Goal: Transaction & Acquisition: Book appointment/travel/reservation

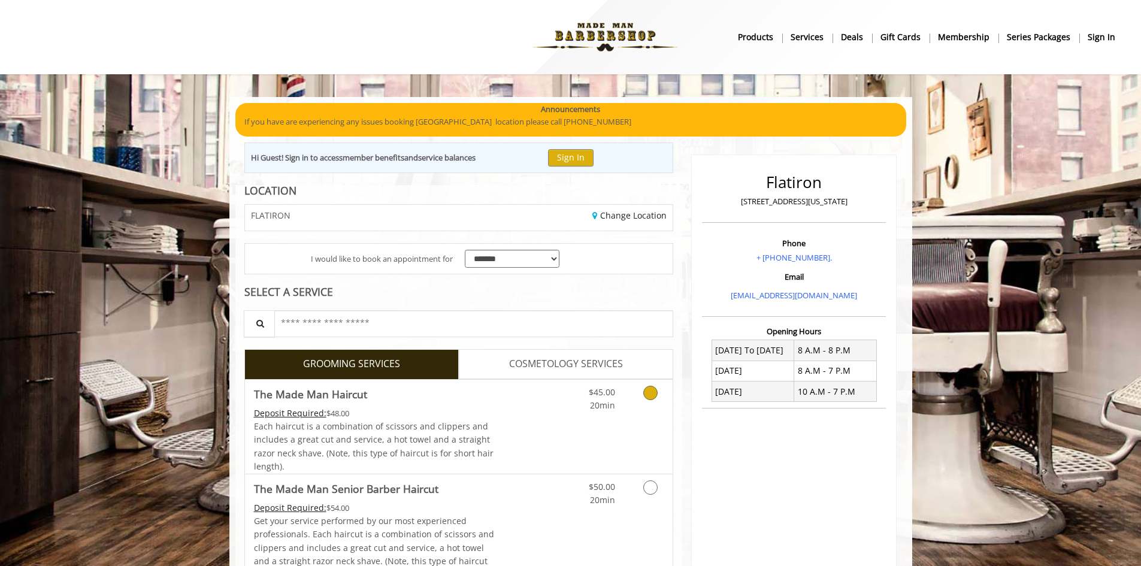
click at [654, 396] on icon "Grooming services" at bounding box center [650, 393] width 14 height 14
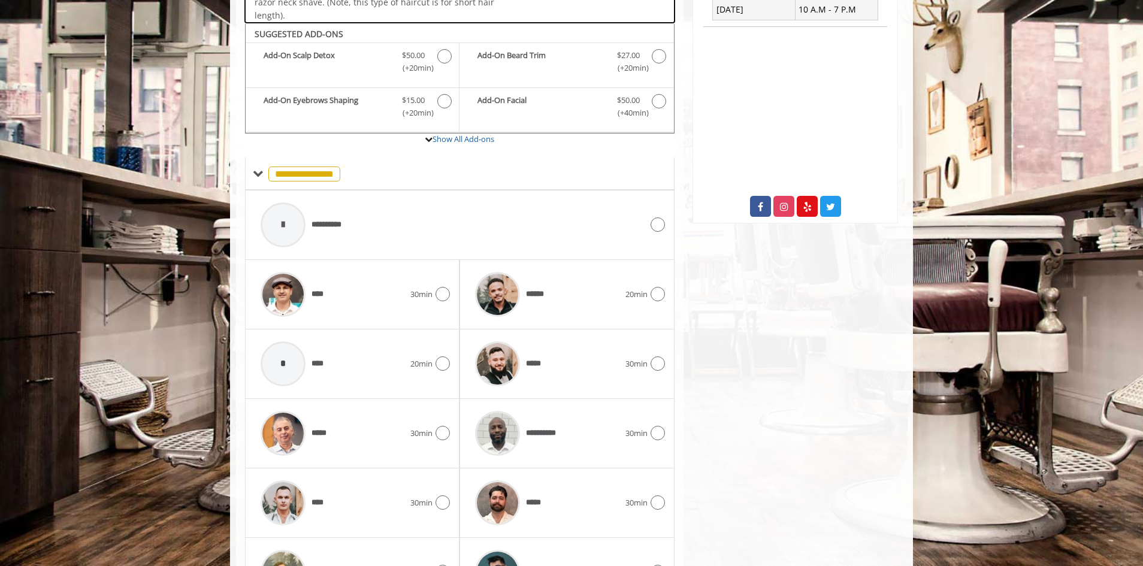
scroll to position [405, 0]
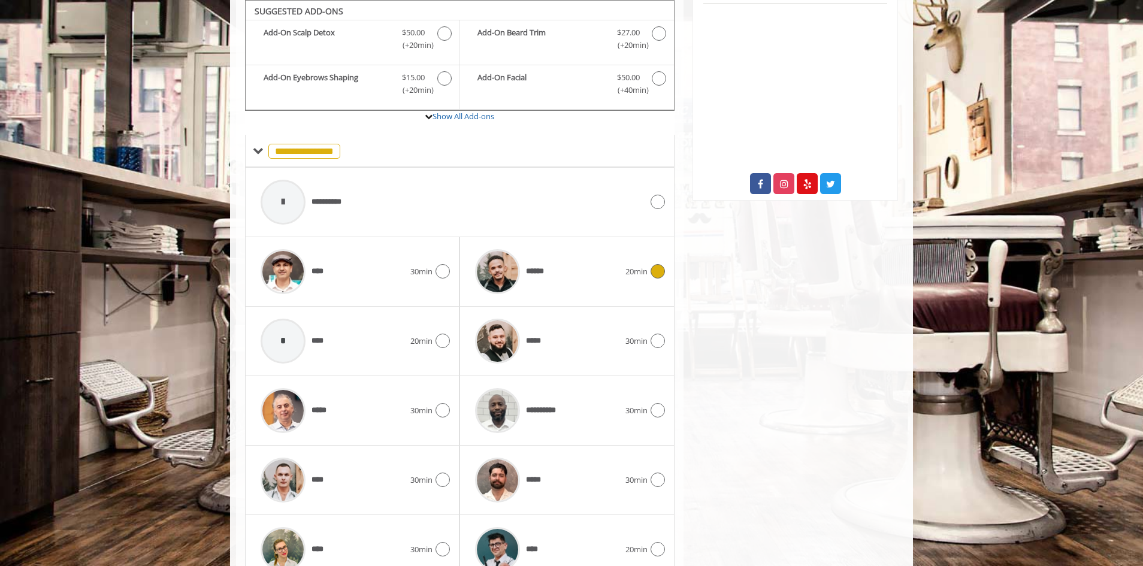
click at [655, 273] on icon at bounding box center [658, 271] width 14 height 14
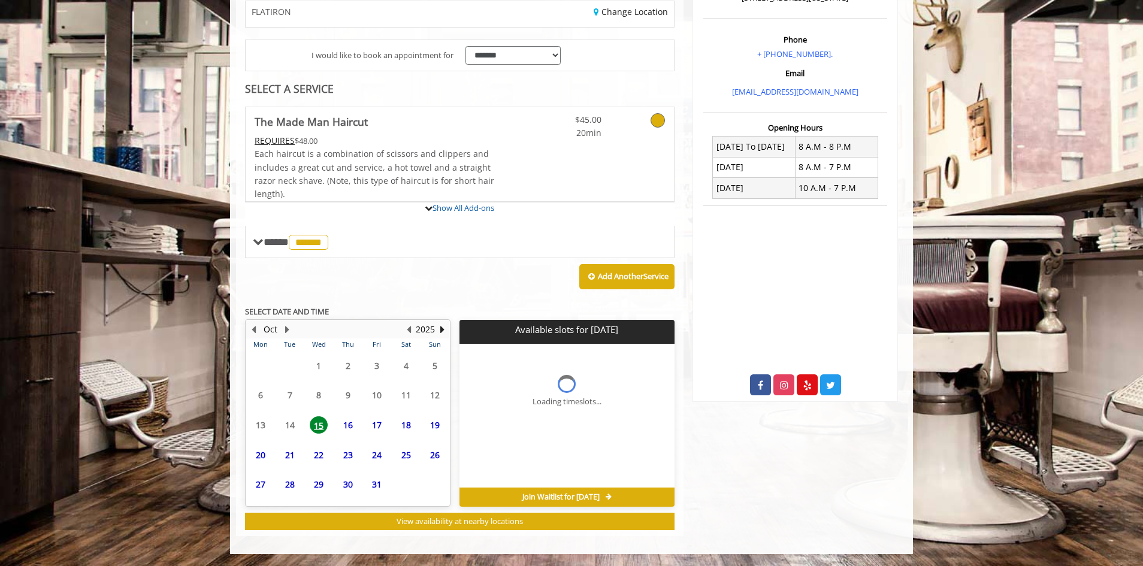
scroll to position [322, 0]
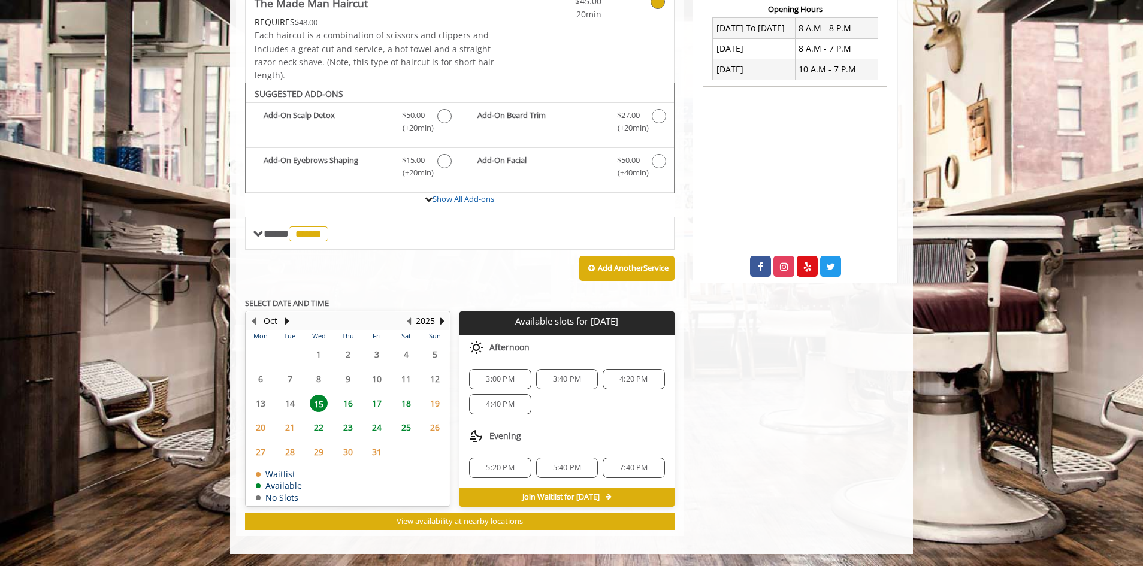
click at [350, 400] on span "16" at bounding box center [348, 403] width 18 height 17
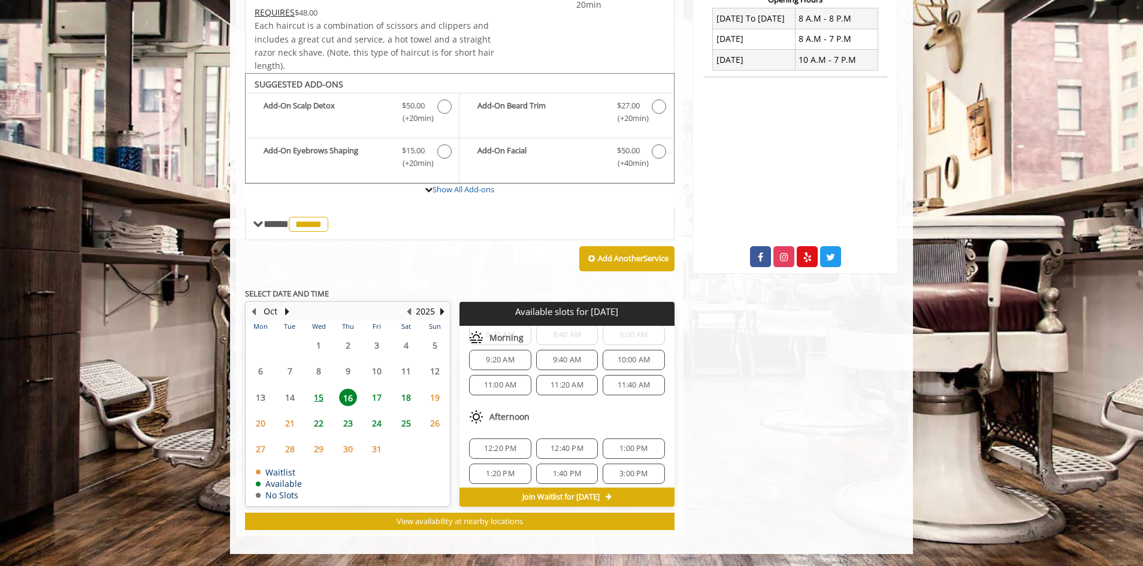
scroll to position [0, 0]
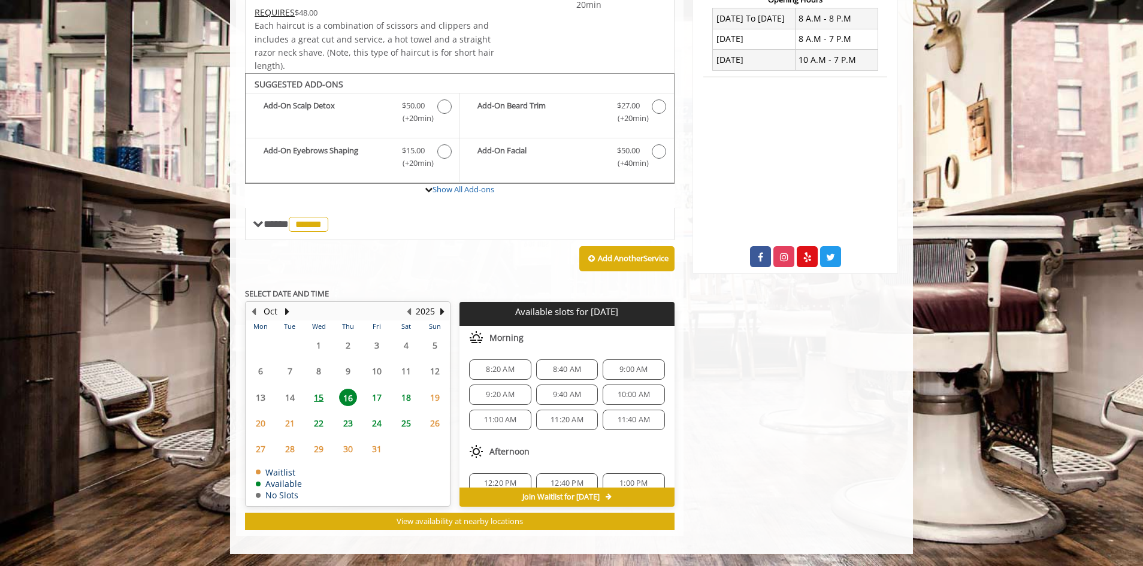
click at [321, 400] on span "15" at bounding box center [319, 397] width 18 height 17
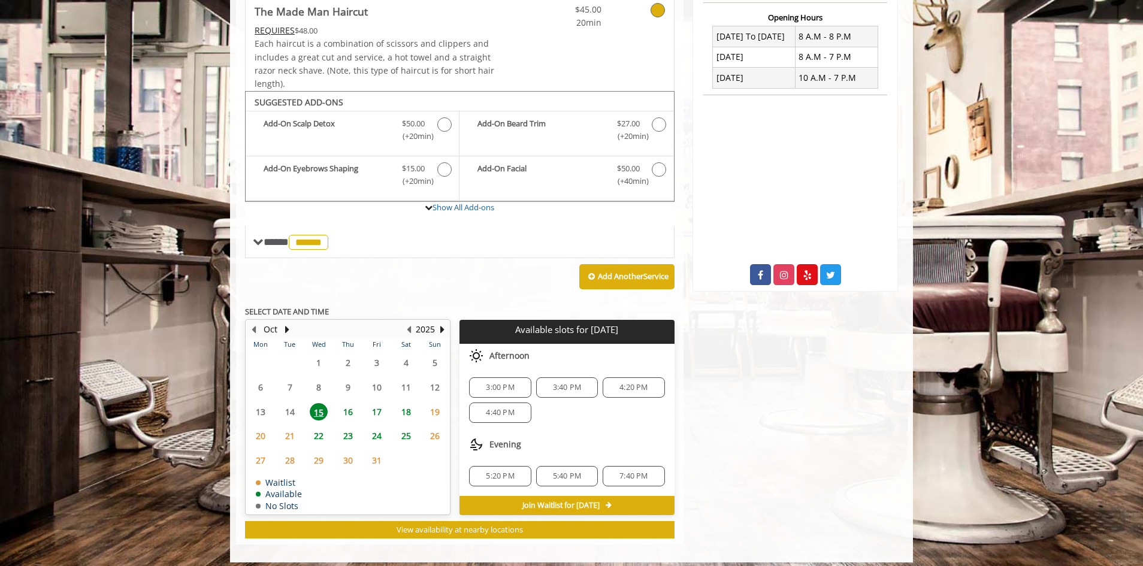
scroll to position [322, 0]
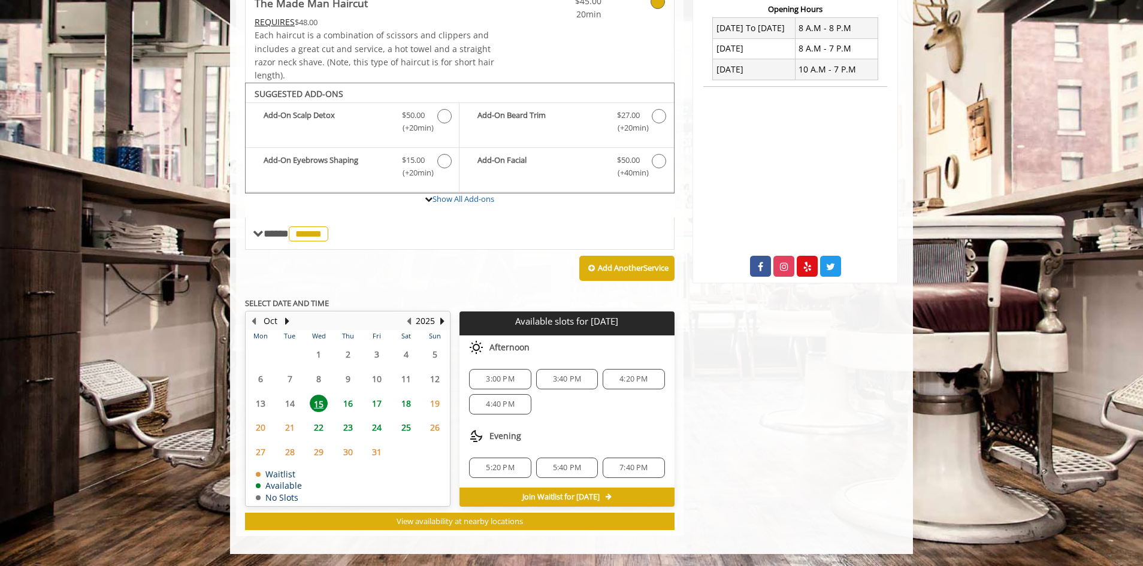
click at [343, 407] on span "16" at bounding box center [348, 403] width 18 height 17
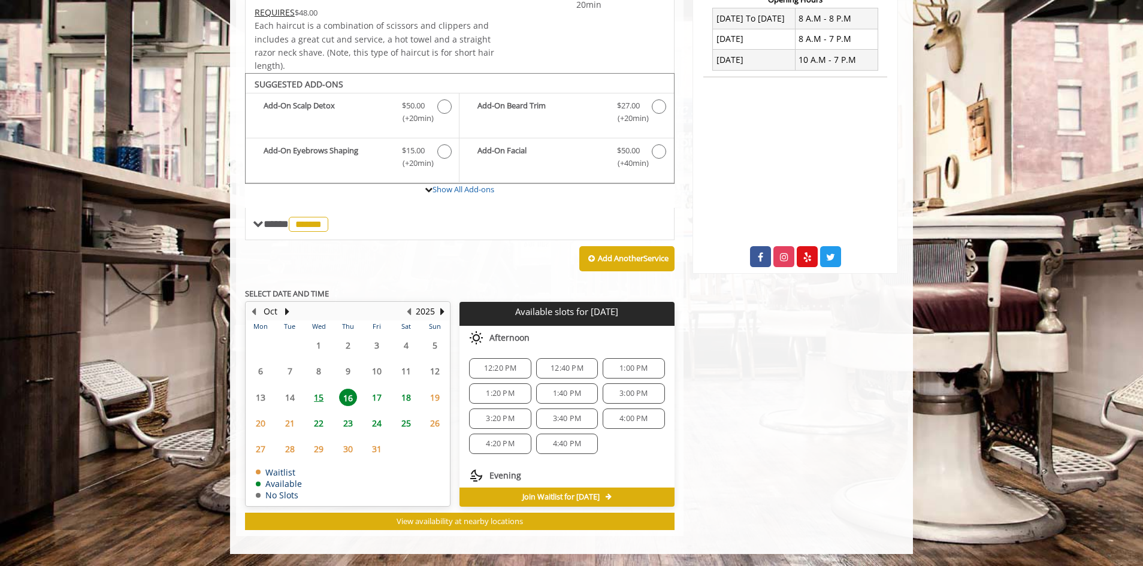
scroll to position [155, 0]
click at [319, 395] on span "15" at bounding box center [319, 397] width 18 height 17
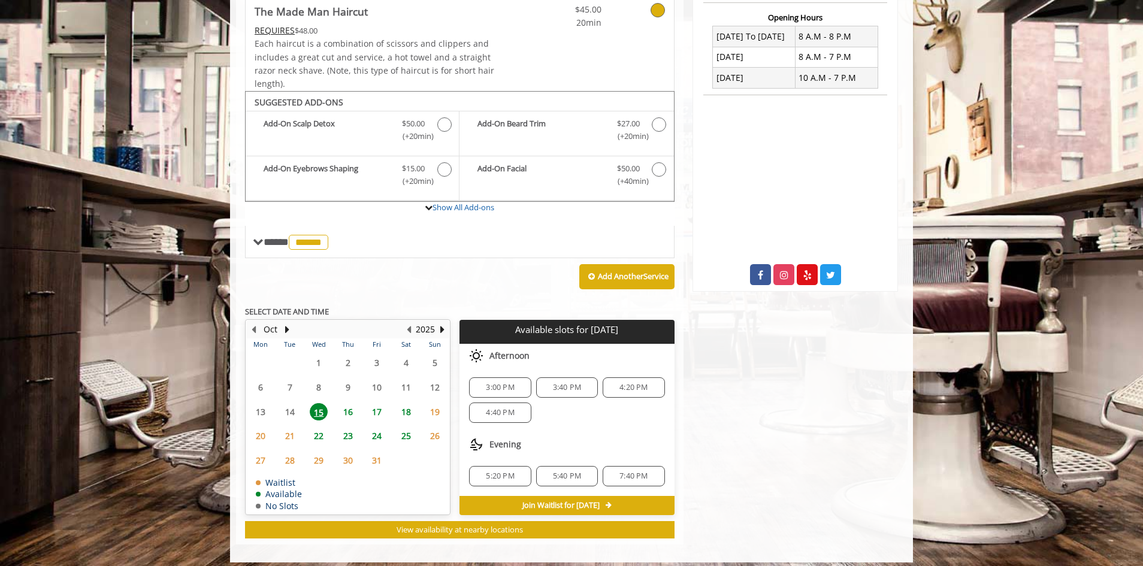
scroll to position [322, 0]
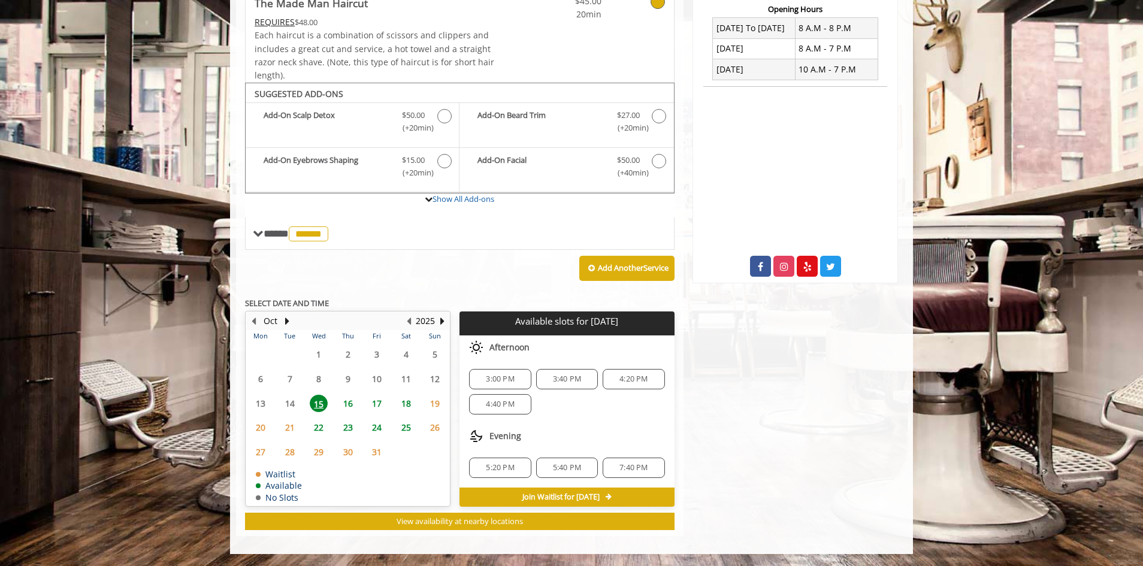
click at [615, 472] on span "7:40 PM" at bounding box center [633, 468] width 51 height 10
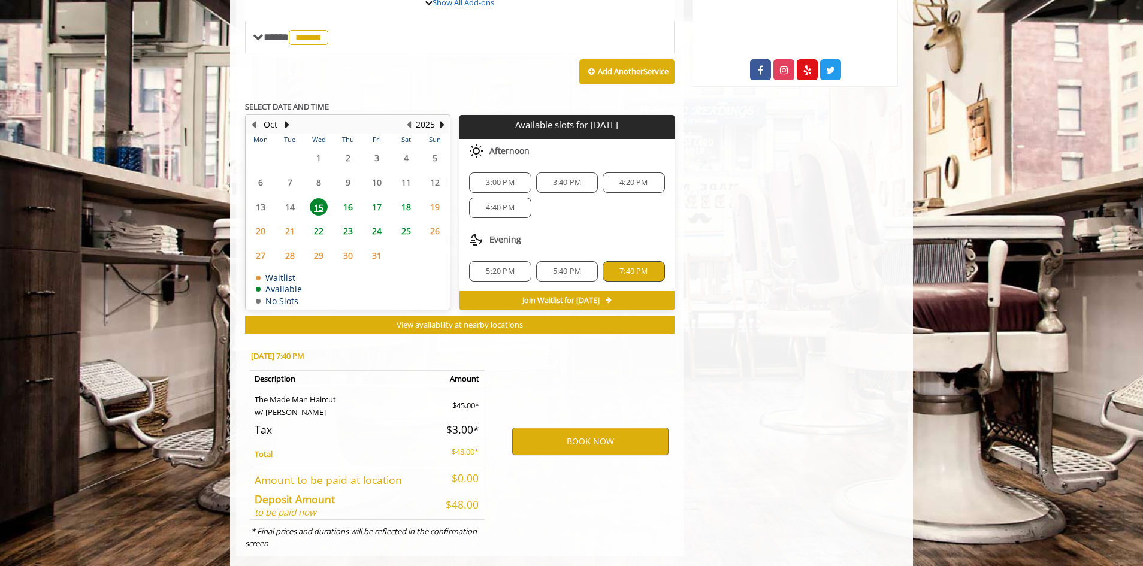
scroll to position [539, 0]
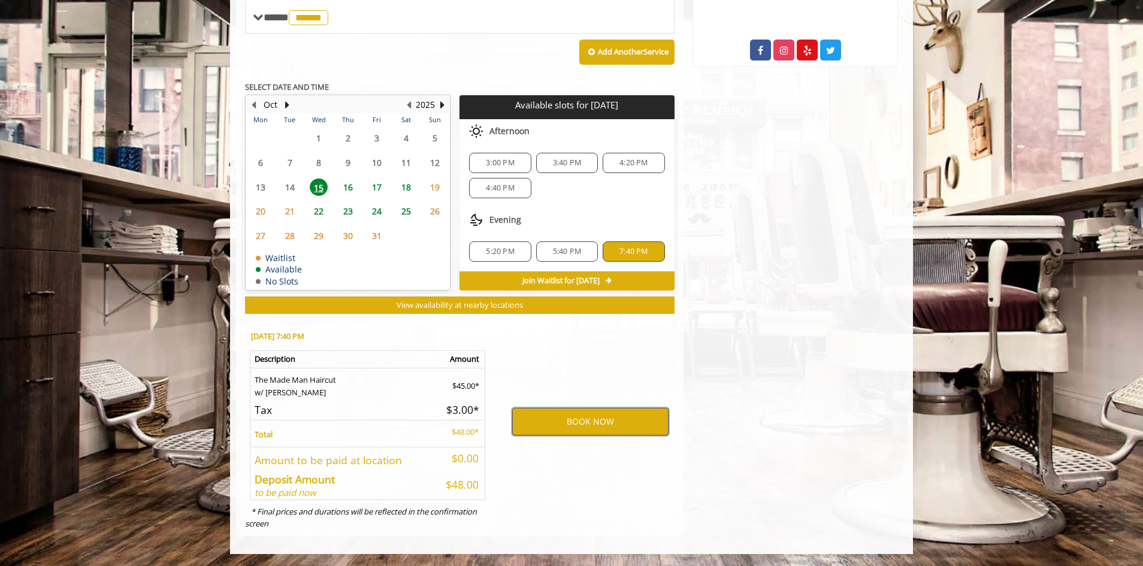
click at [562, 420] on button "BOOK NOW" at bounding box center [590, 422] width 156 height 28
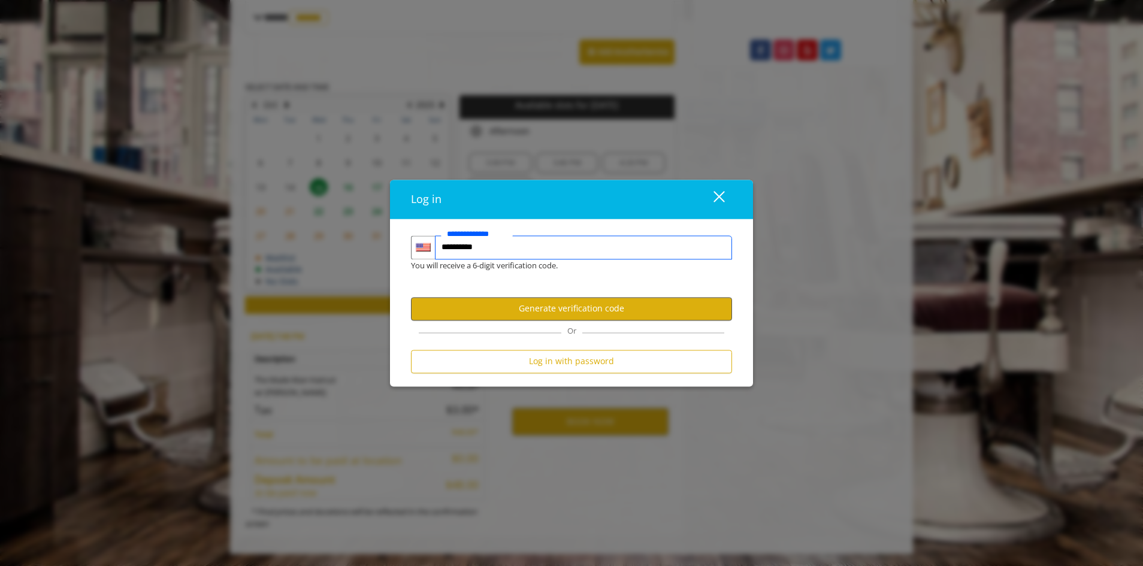
type input "**********"
click at [586, 314] on button "Generate verification code" at bounding box center [571, 308] width 321 height 23
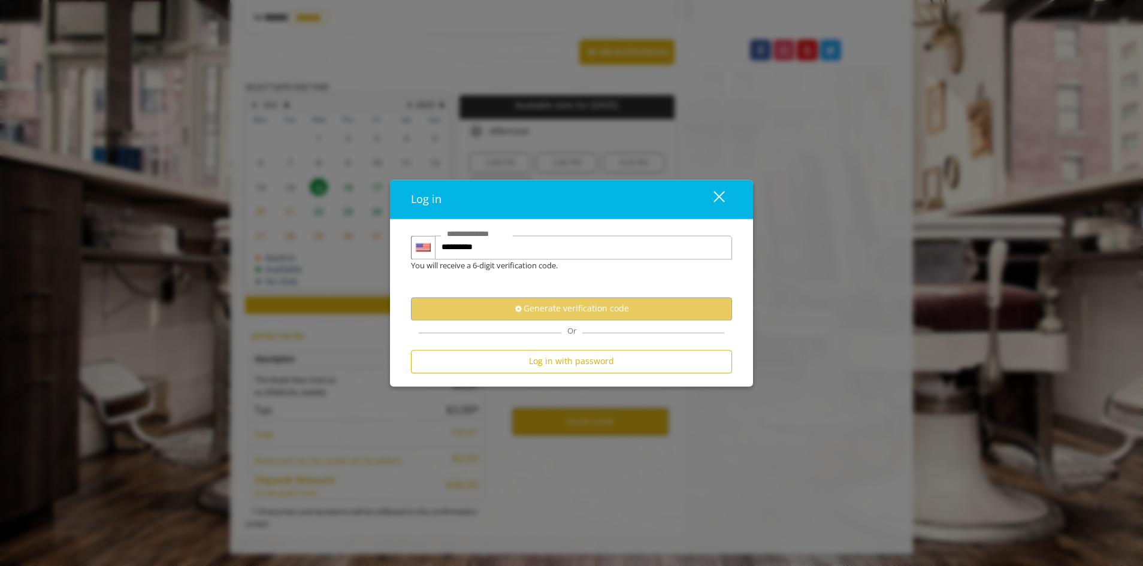
scroll to position [0, 0]
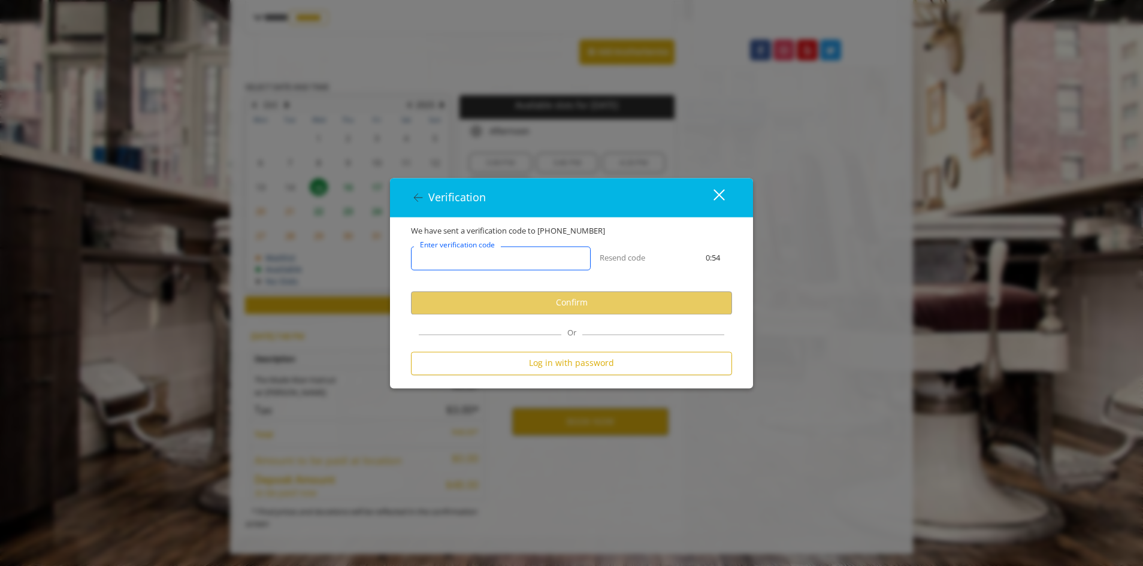
click at [514, 262] on input "Enter verification code" at bounding box center [501, 258] width 180 height 24
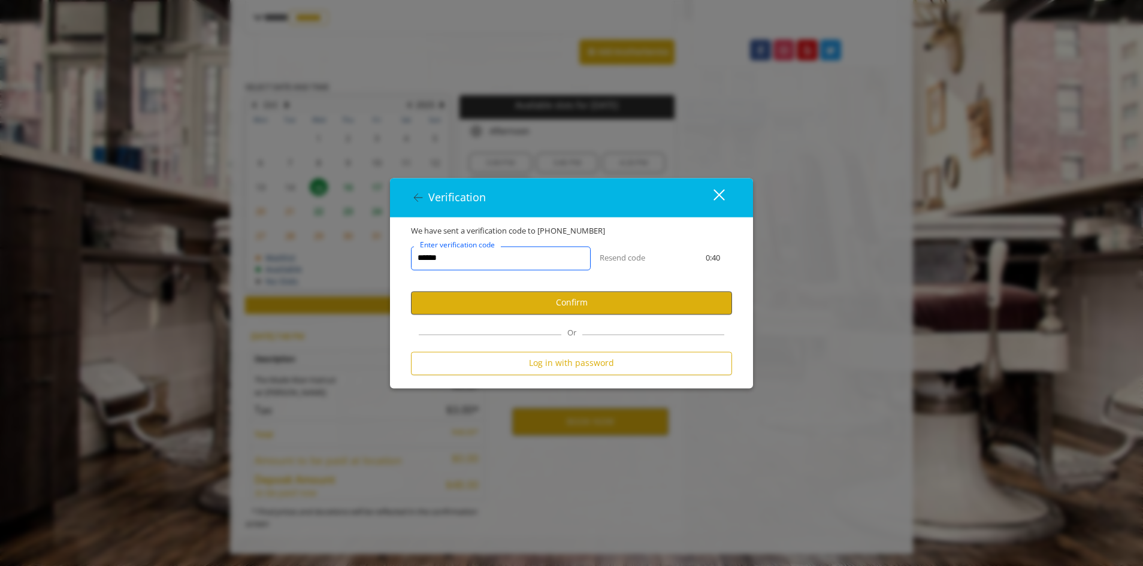
type input "******"
click at [560, 301] on button "Confirm" at bounding box center [571, 302] width 321 height 23
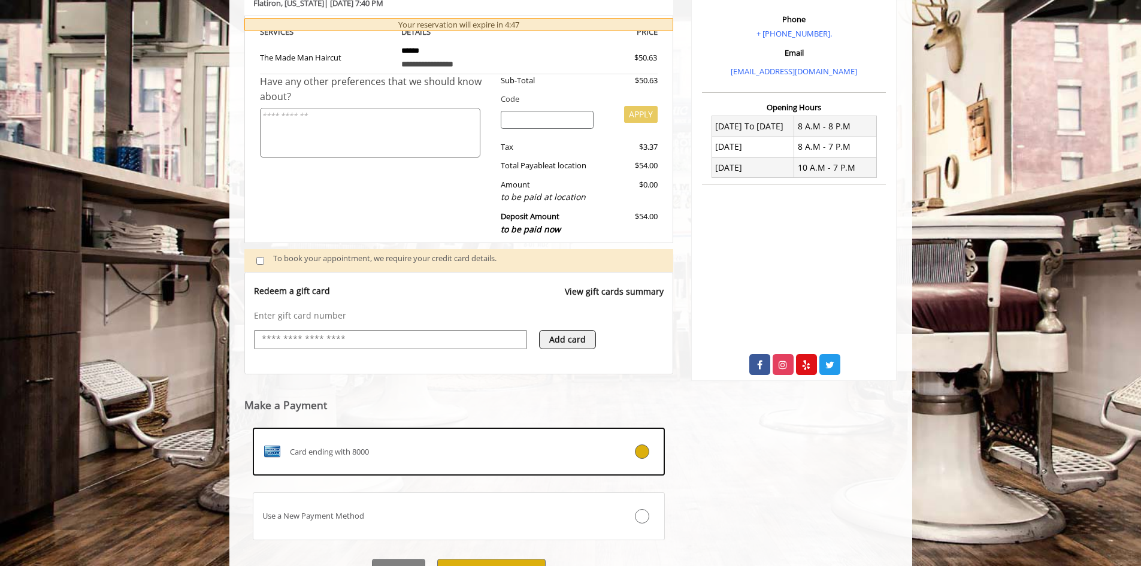
scroll to position [282, 0]
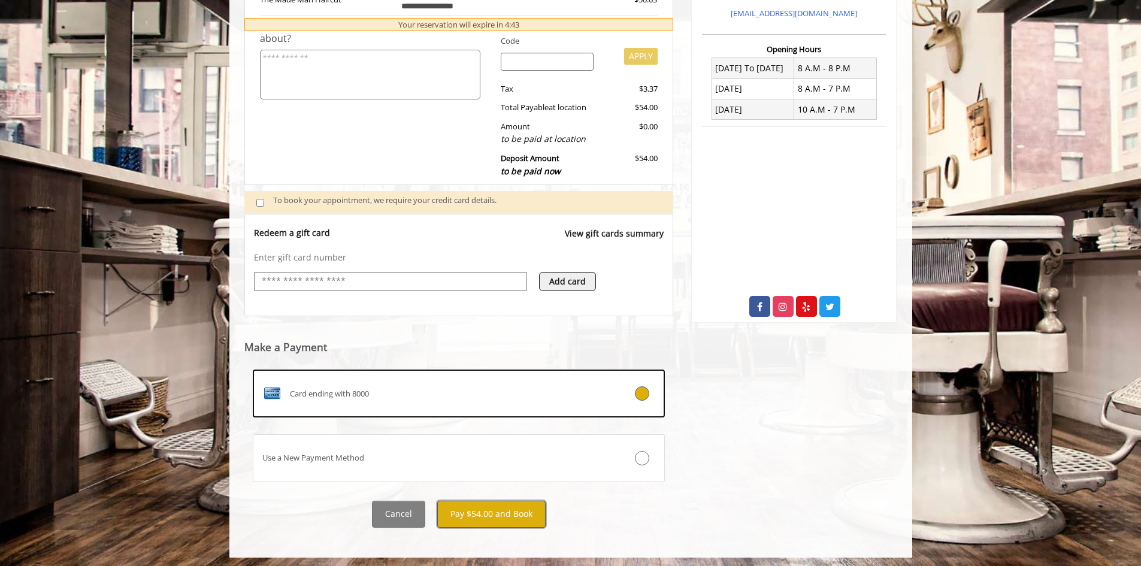
click at [501, 516] on button "Pay $54.00 and Book" at bounding box center [491, 514] width 108 height 27
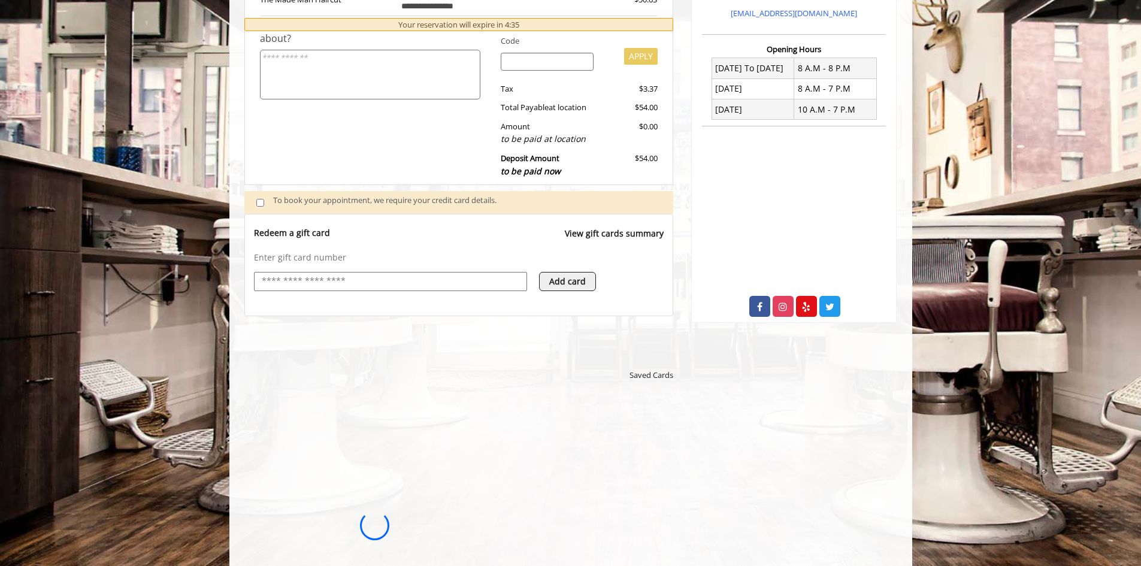
scroll to position [522, 0]
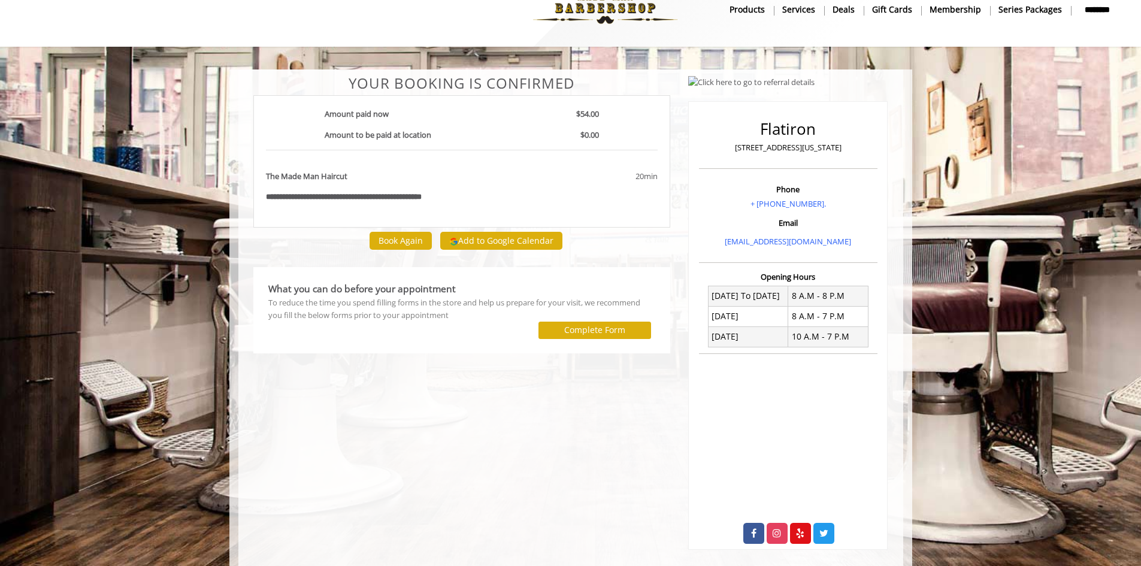
scroll to position [41, 0]
